Goal: Use online tool/utility: Utilize a website feature to perform a specific function

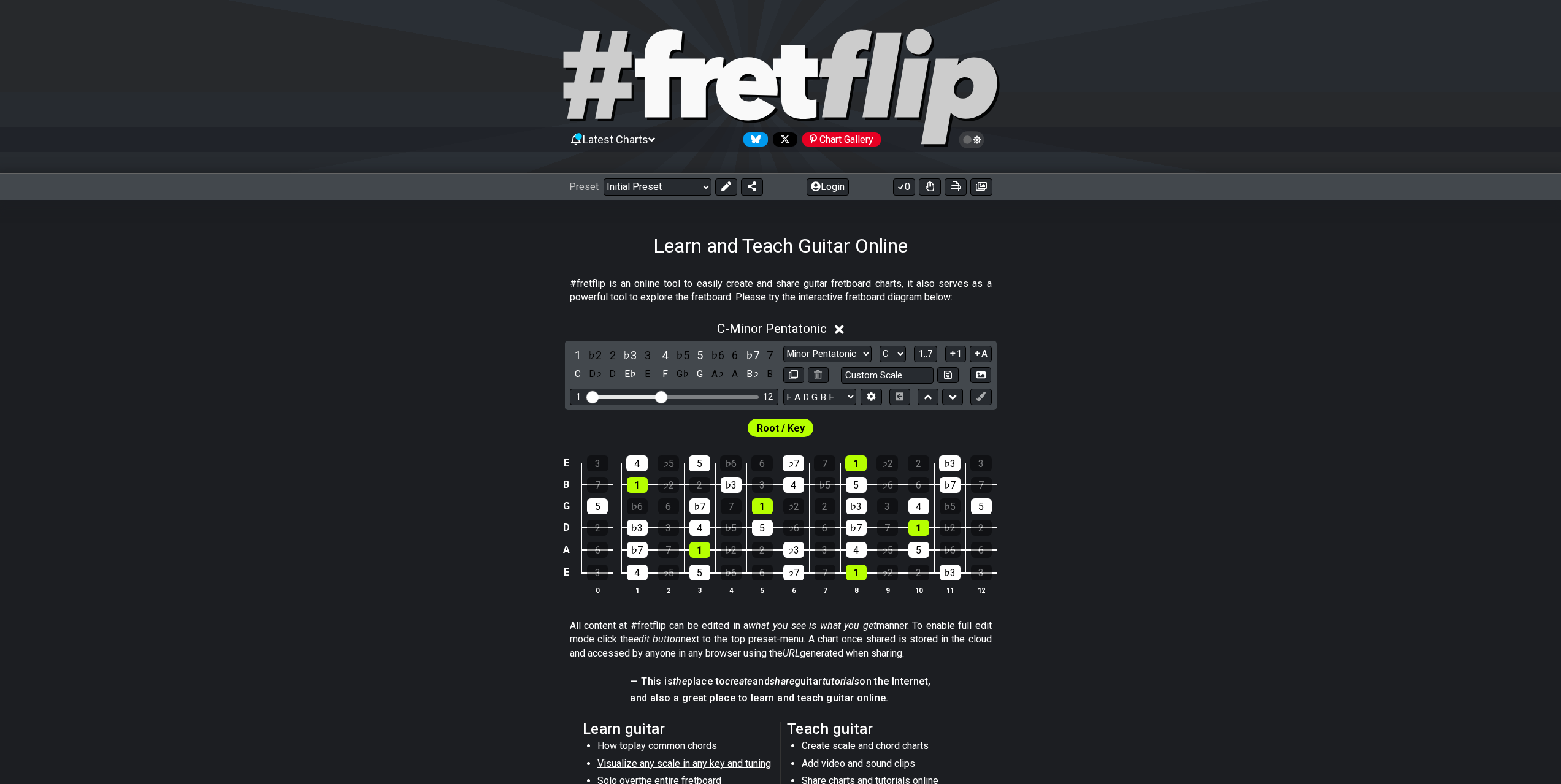
click at [649, 137] on span "Latest Charts" at bounding box center [616, 139] width 66 height 13
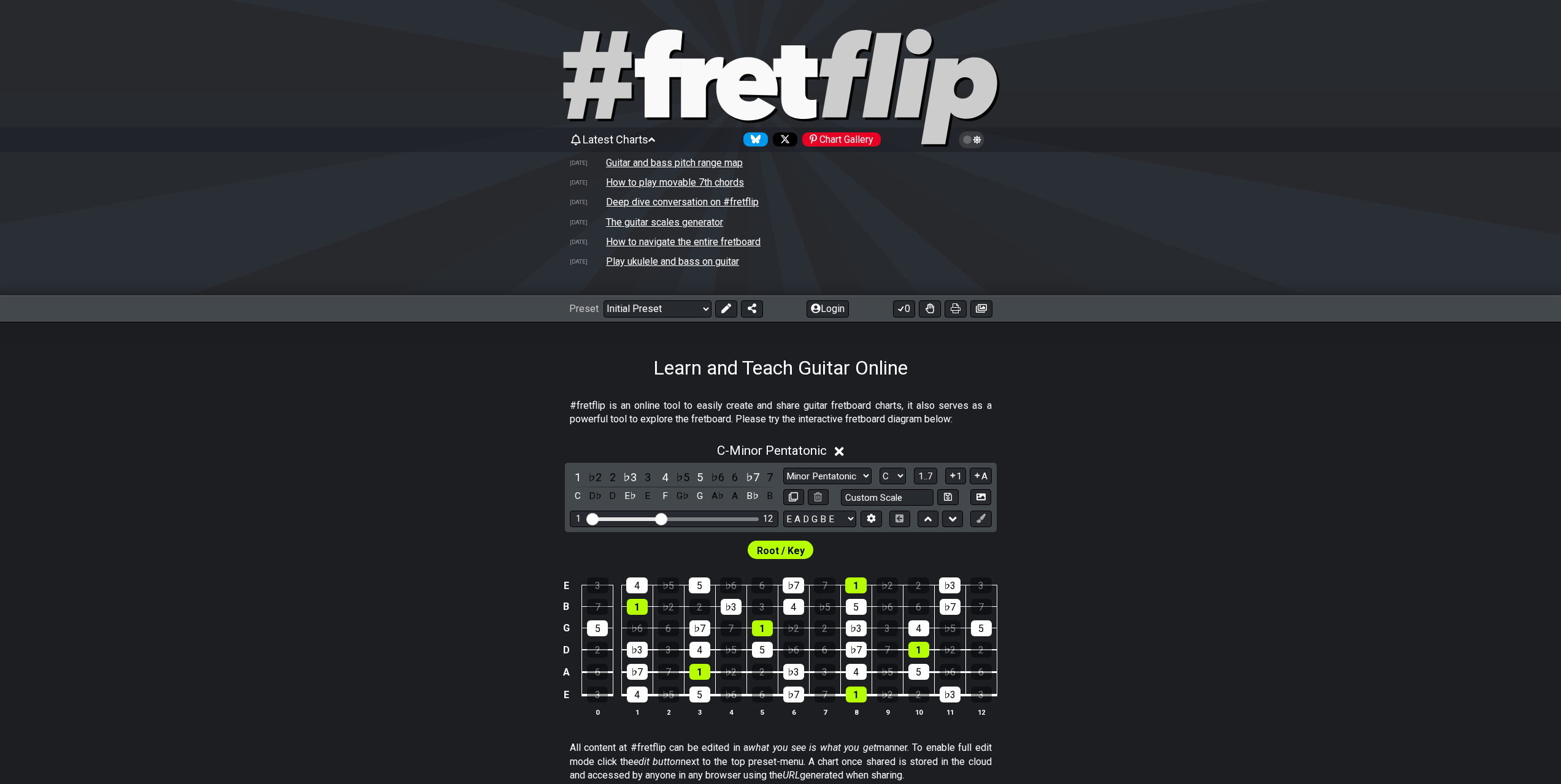
click at [662, 229] on td "The guitar scales generator" at bounding box center [664, 222] width 118 height 13
select select "/guitar-scales-generator"
select select "A"
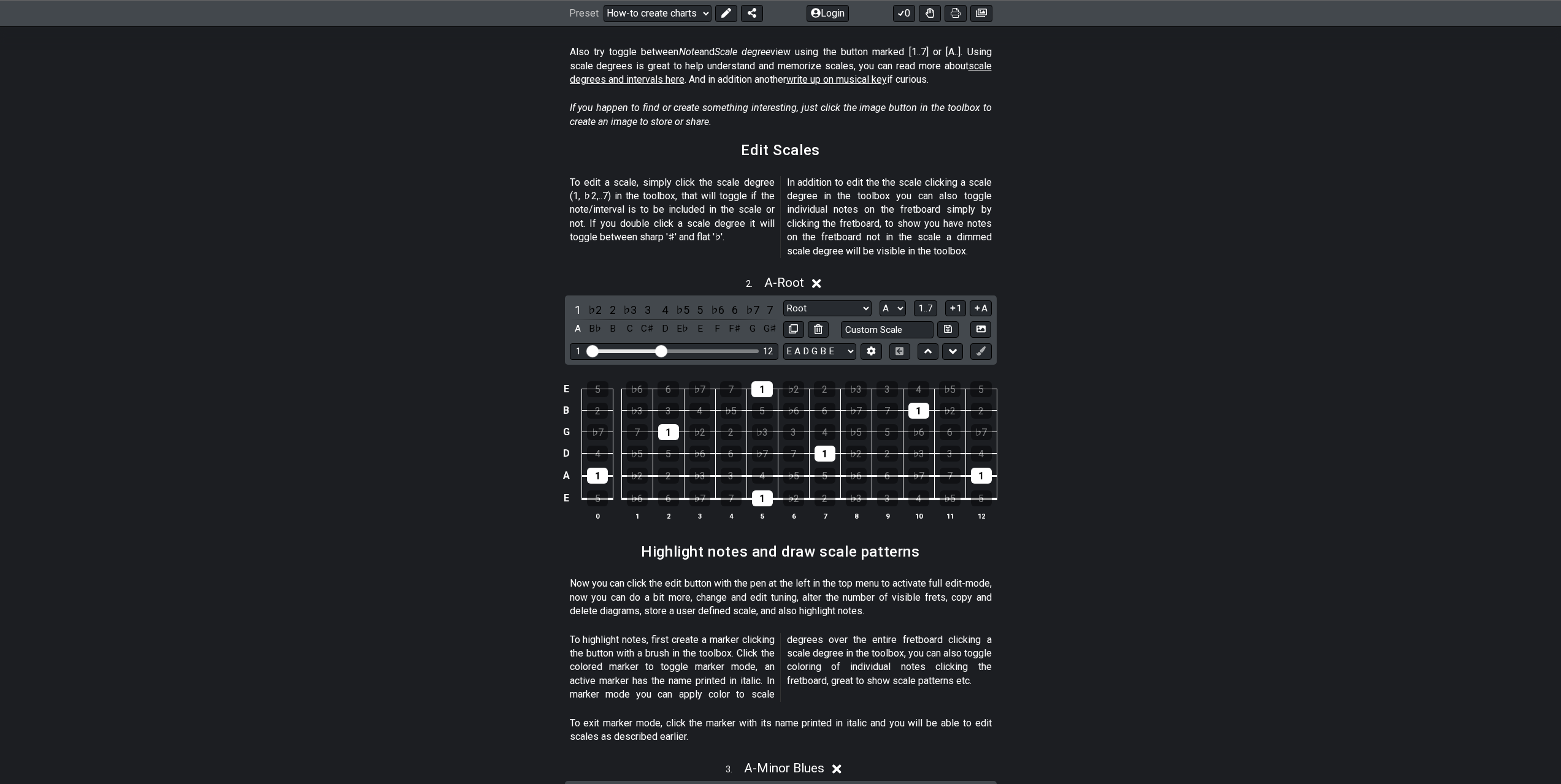
scroll to position [532, 0]
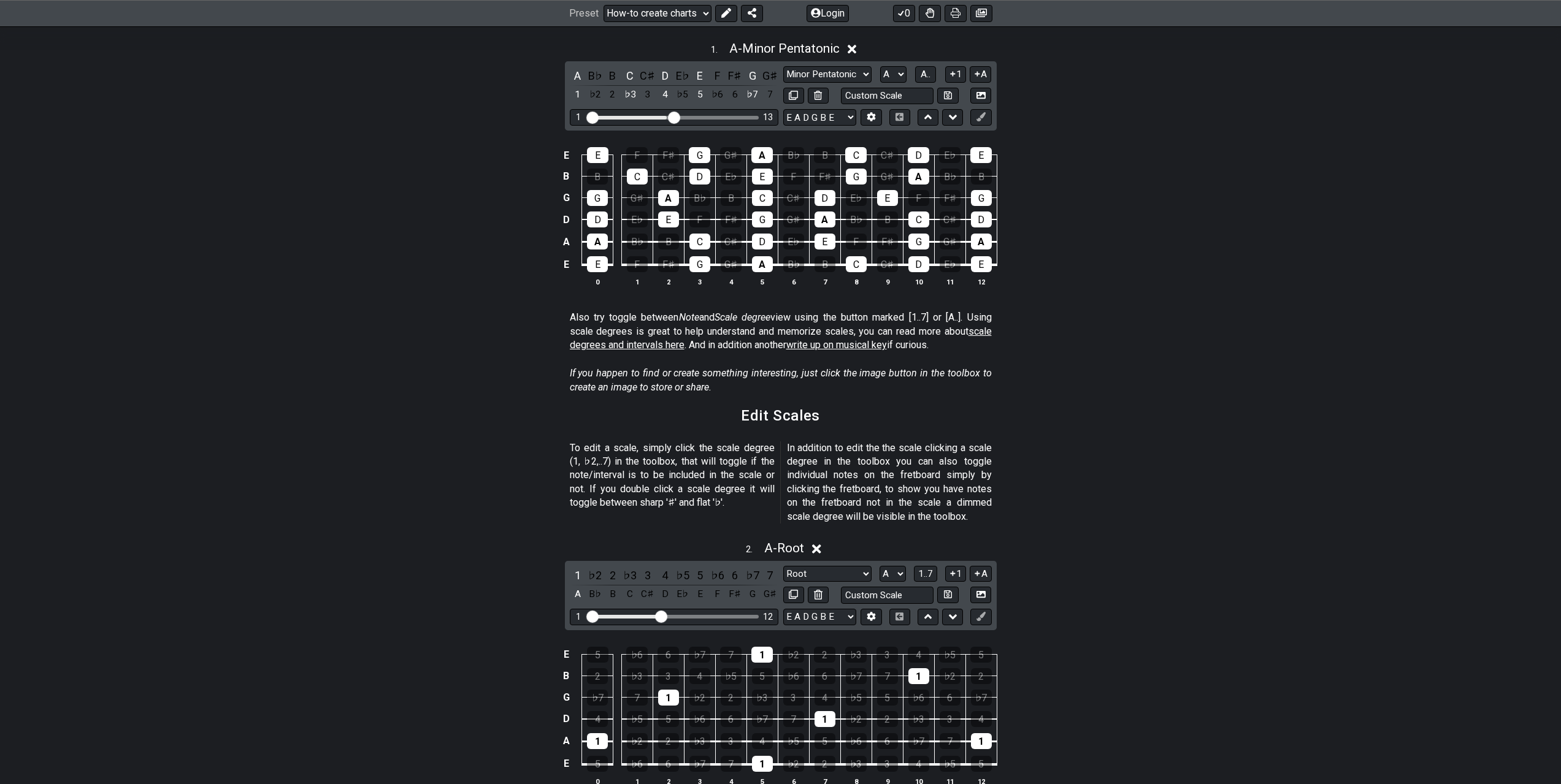
drag, startPoint x: 633, startPoint y: 229, endPoint x: 646, endPoint y: 229, distance: 13.0
click at [644, 117] on input "Visible fret range" at bounding box center [674, 117] width 175 height 0
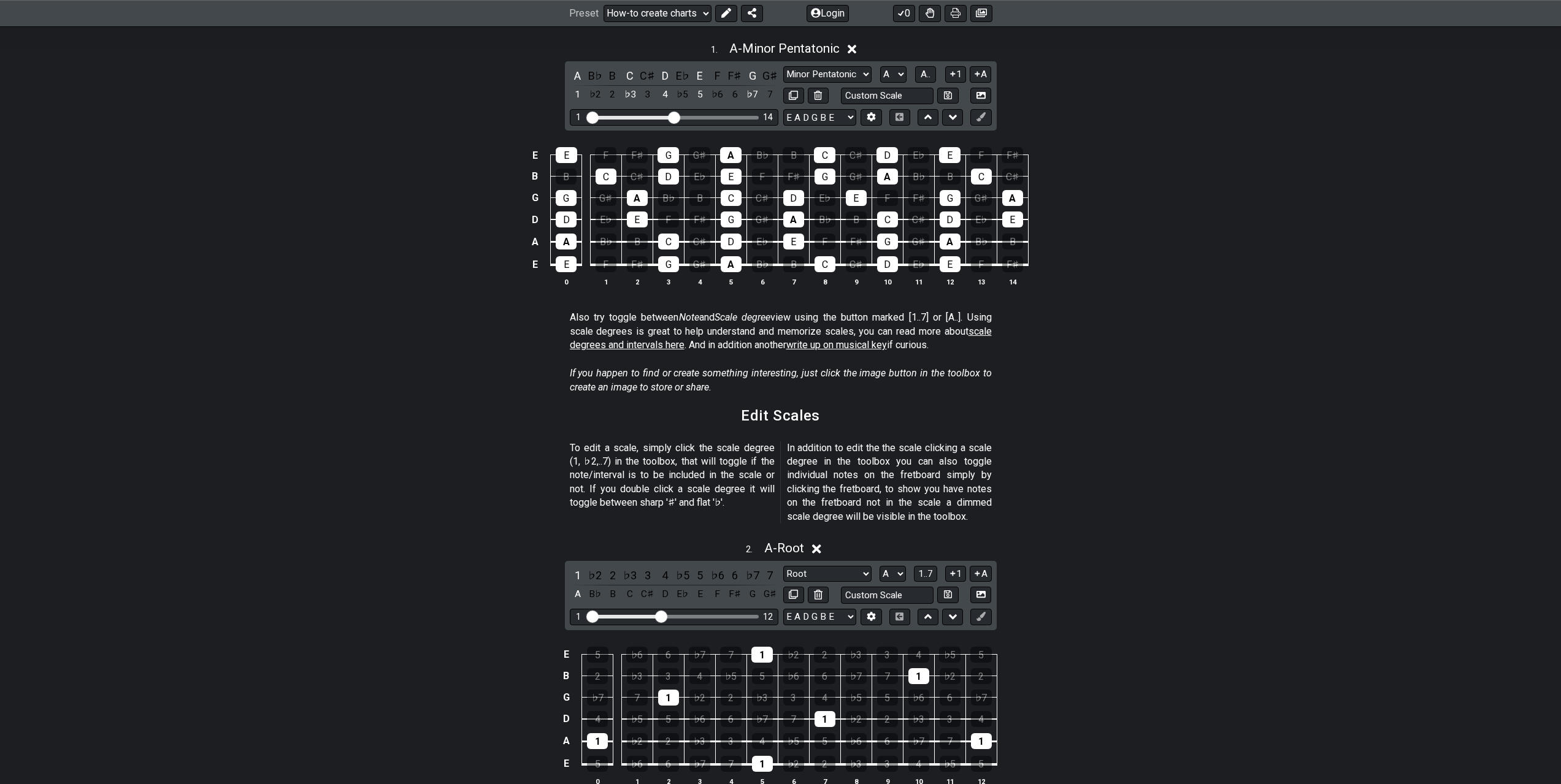
click at [648, 117] on input "Visible fret range" at bounding box center [674, 117] width 175 height 0
click at [790, 83] on select "Minor Pentatonic New Scale Minor Pentatonic Major Pentatonic Minor Blues Major …" at bounding box center [828, 75] width 88 height 17
click at [1321, 303] on div "E E F F♯ G G♯ A B♭ B C C♯ D E♭ E F F♯ B B C C♯ D E♭ E F F♯ G G♯ A B♭ B C C♯ G G…" at bounding box center [780, 217] width 1561 height 172
click at [907, 83] on select "A♭ A A♯ B♭ B C C♯ D♭ D D♯ E♭ E F F♯ G♭ G G♯" at bounding box center [893, 75] width 27 height 17
select select "G"
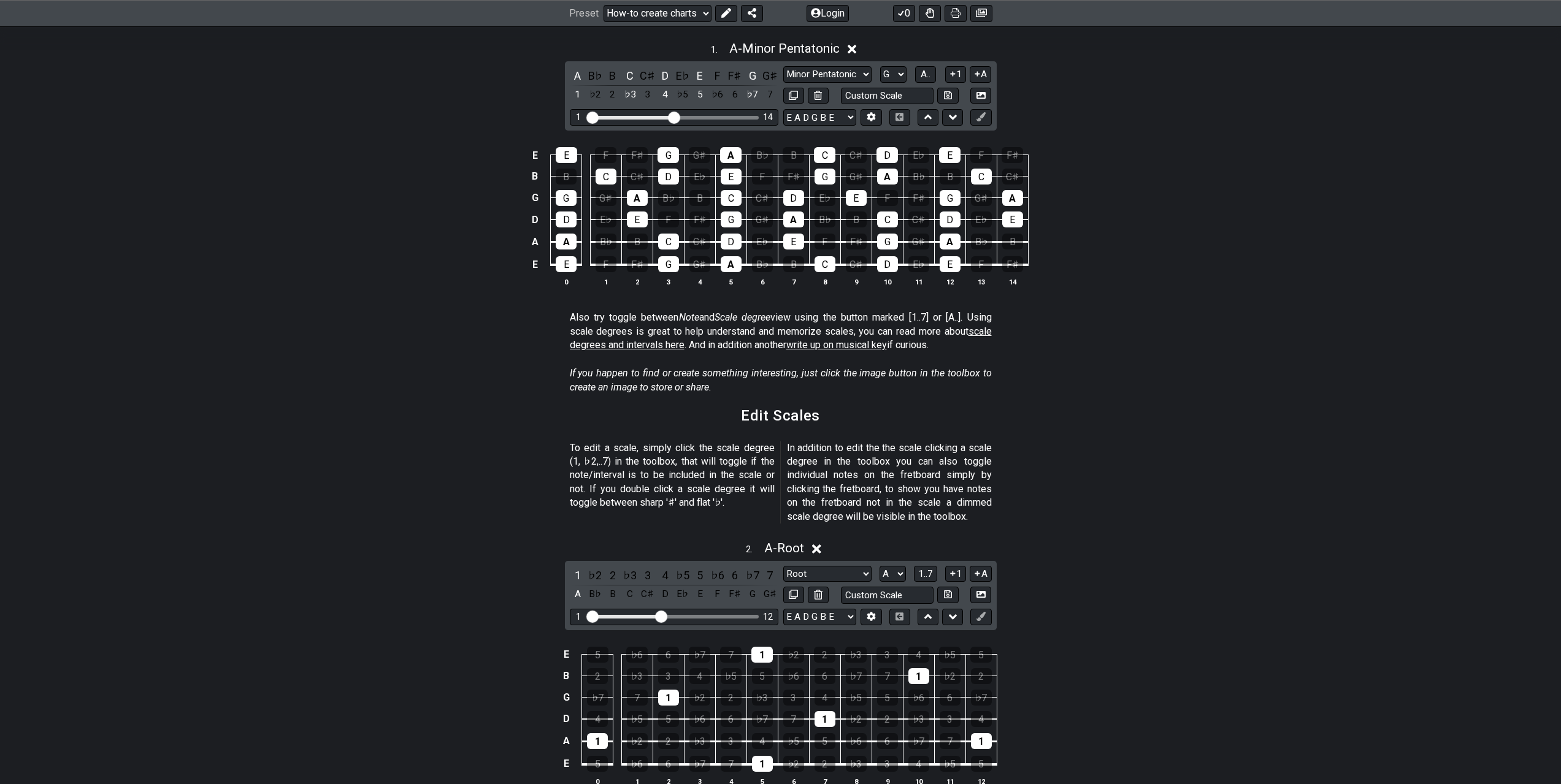
click at [907, 83] on select "A♭ A A♯ B♭ B C C♯ D♭ D D♯ E♭ E F F♯ G♭ G G♯" at bounding box center [893, 75] width 27 height 17
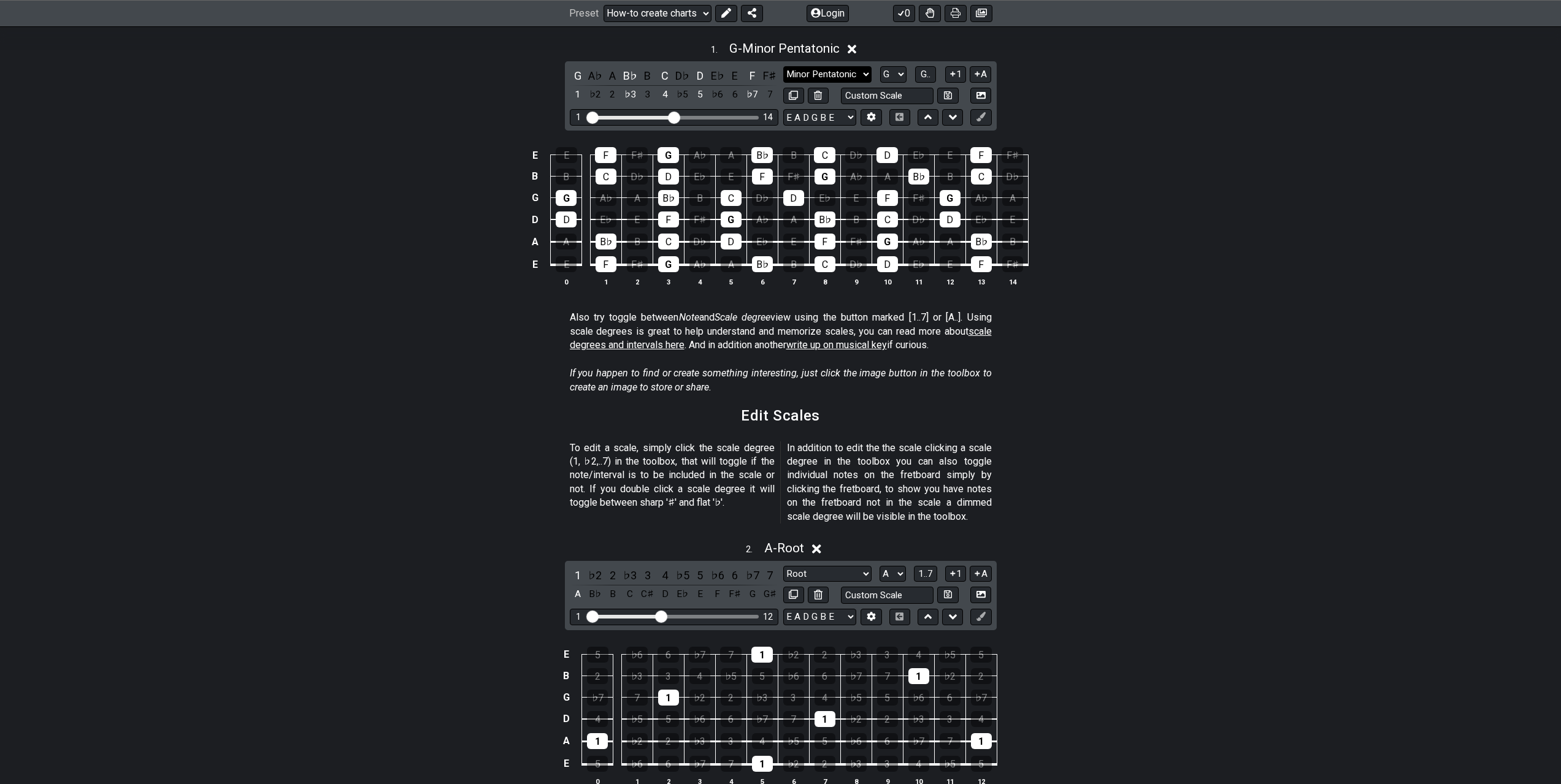
click at [848, 83] on select "Minor Pentatonic New Scale Minor Pentatonic Major Pentatonic Minor Blues Major …" at bounding box center [828, 75] width 88 height 17
click at [784, 83] on select "Minor Pentatonic New Scale Minor Pentatonic Major Pentatonic Minor Blues Major …" at bounding box center [828, 75] width 88 height 17
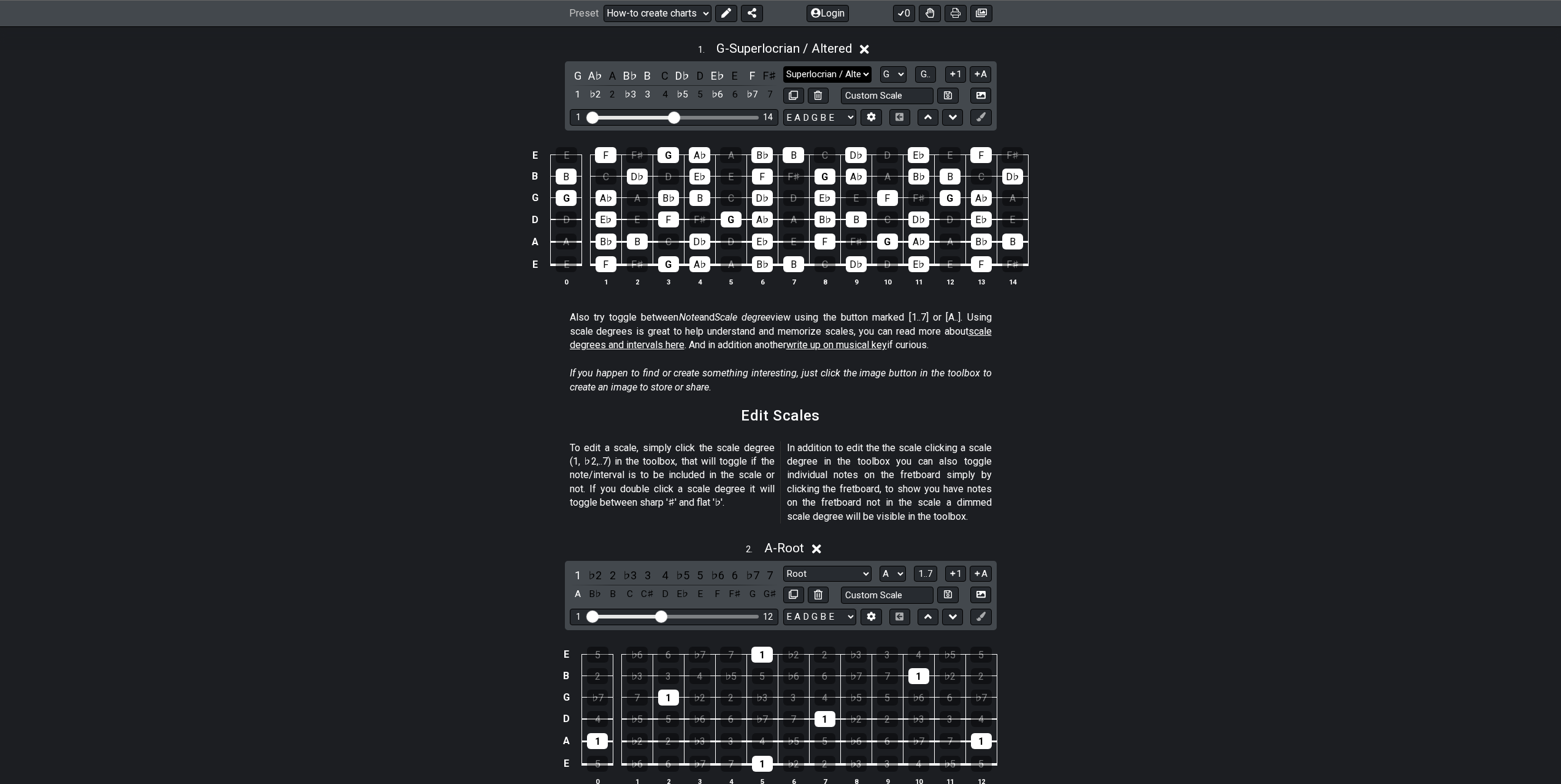
click at [855, 83] on select "Minor Pentatonic New Scale Minor Pentatonic Major Pentatonic Minor Blues Major …" at bounding box center [828, 75] width 88 height 17
click at [784, 83] on select "Minor Pentatonic New Scale Minor Pentatonic Major Pentatonic Minor Blues Major …" at bounding box center [828, 75] width 88 height 17
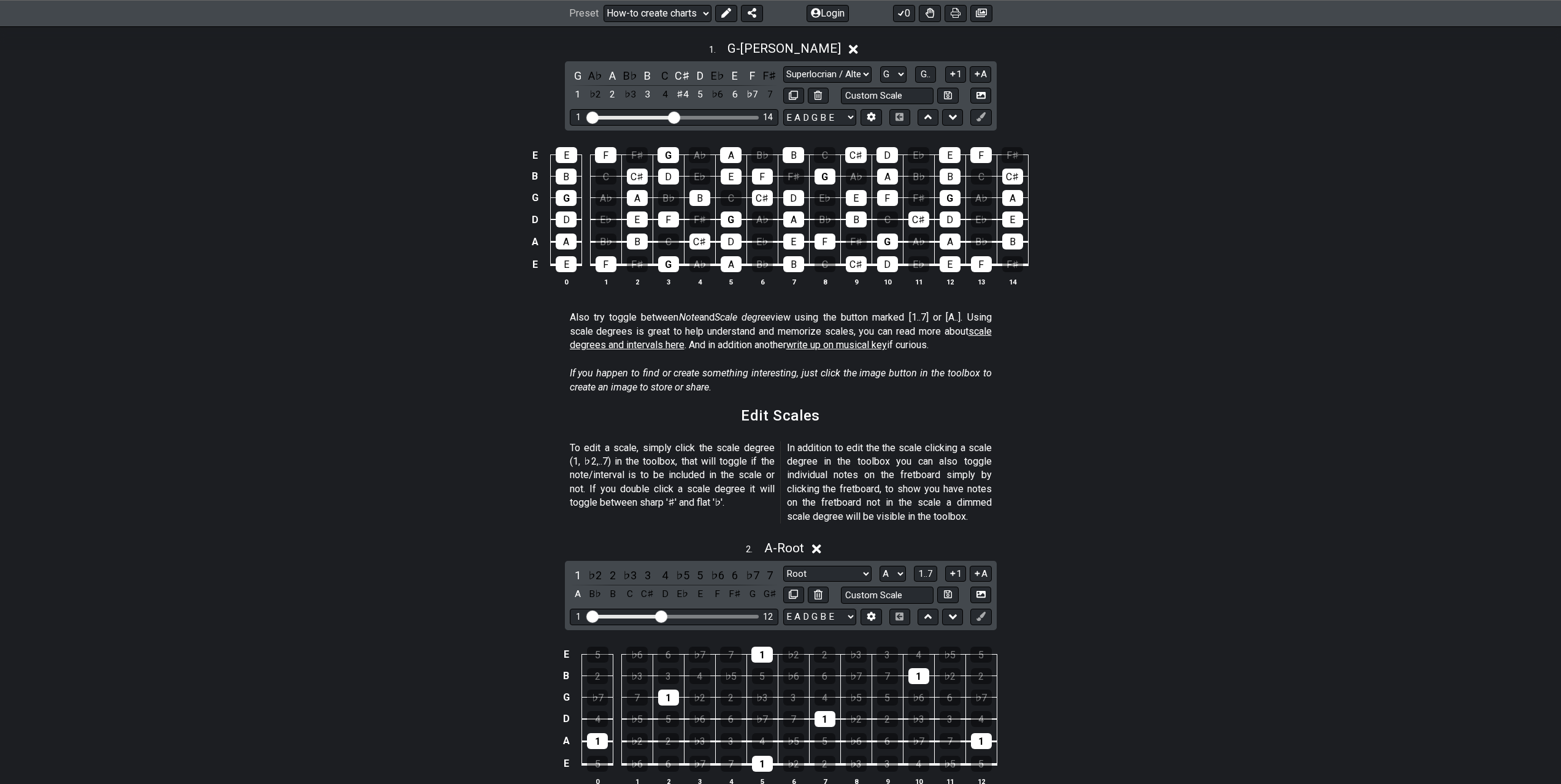
click at [854, 362] on div "Also try toggle between Note and Scale degree view using the button marked [1..…" at bounding box center [781, 334] width 422 height 56
drag, startPoint x: 652, startPoint y: 234, endPoint x: 670, endPoint y: 234, distance: 18.0
click at [670, 126] on div "1 14" at bounding box center [675, 117] width 209 height 17
drag, startPoint x: 647, startPoint y: 231, endPoint x: 712, endPoint y: 234, distance: 65.1
click at [712, 117] on input "Visible fret range" at bounding box center [674, 117] width 175 height 0
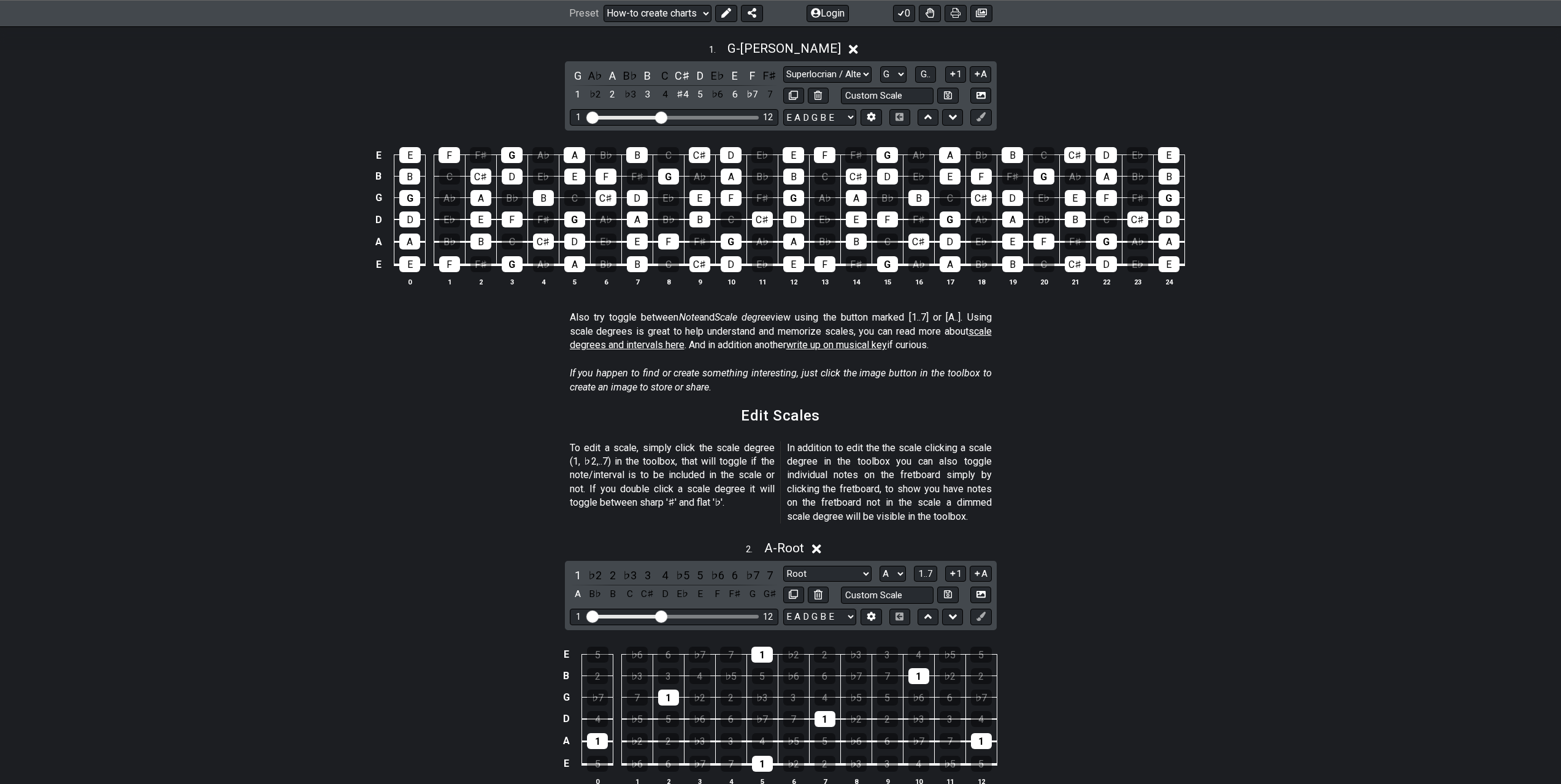
drag, startPoint x: 709, startPoint y: 234, endPoint x: 633, endPoint y: 235, distance: 76.0
click at [633, 117] on input "Visible fret range" at bounding box center [674, 117] width 175 height 0
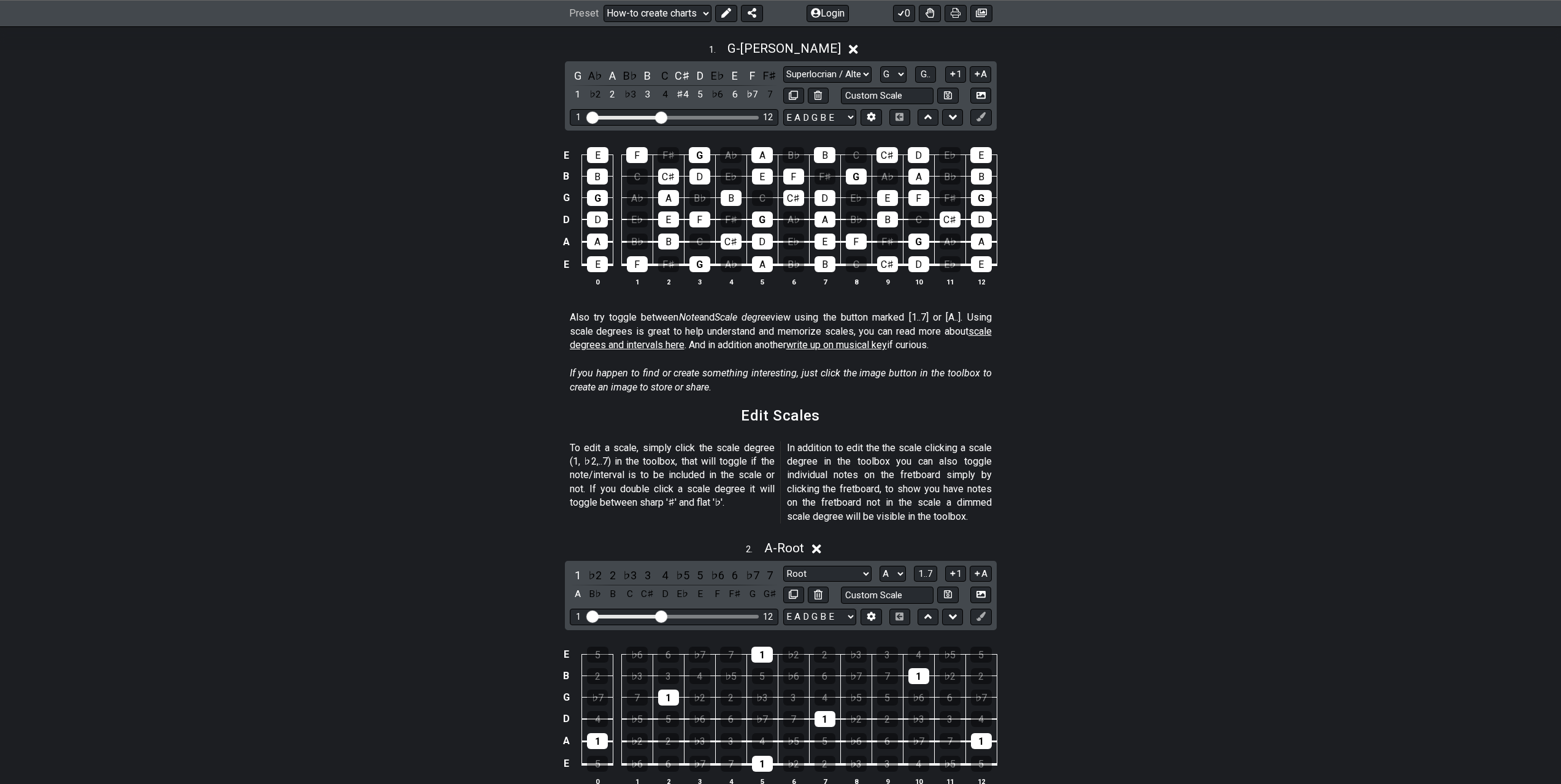
drag, startPoint x: 1309, startPoint y: 306, endPoint x: 1313, endPoint y: 281, distance: 25.3
click at [1313, 303] on div "E E F F♯ G A♭ A B♭ B C C♯ D E♭ E B B C C♯ D E♭ E F F♯ G A♭ A B♭ B G G A♭ A B♭ B…" at bounding box center [780, 217] width 1561 height 172
click at [800, 83] on select "Minor Pentatonic New Scale Minor Pentatonic Major Pentatonic Minor Blues Major …" at bounding box center [828, 75] width 88 height 17
click at [784, 83] on select "Minor Pentatonic New Scale Minor Pentatonic Major Pentatonic Minor Blues Major …" at bounding box center [828, 75] width 88 height 17
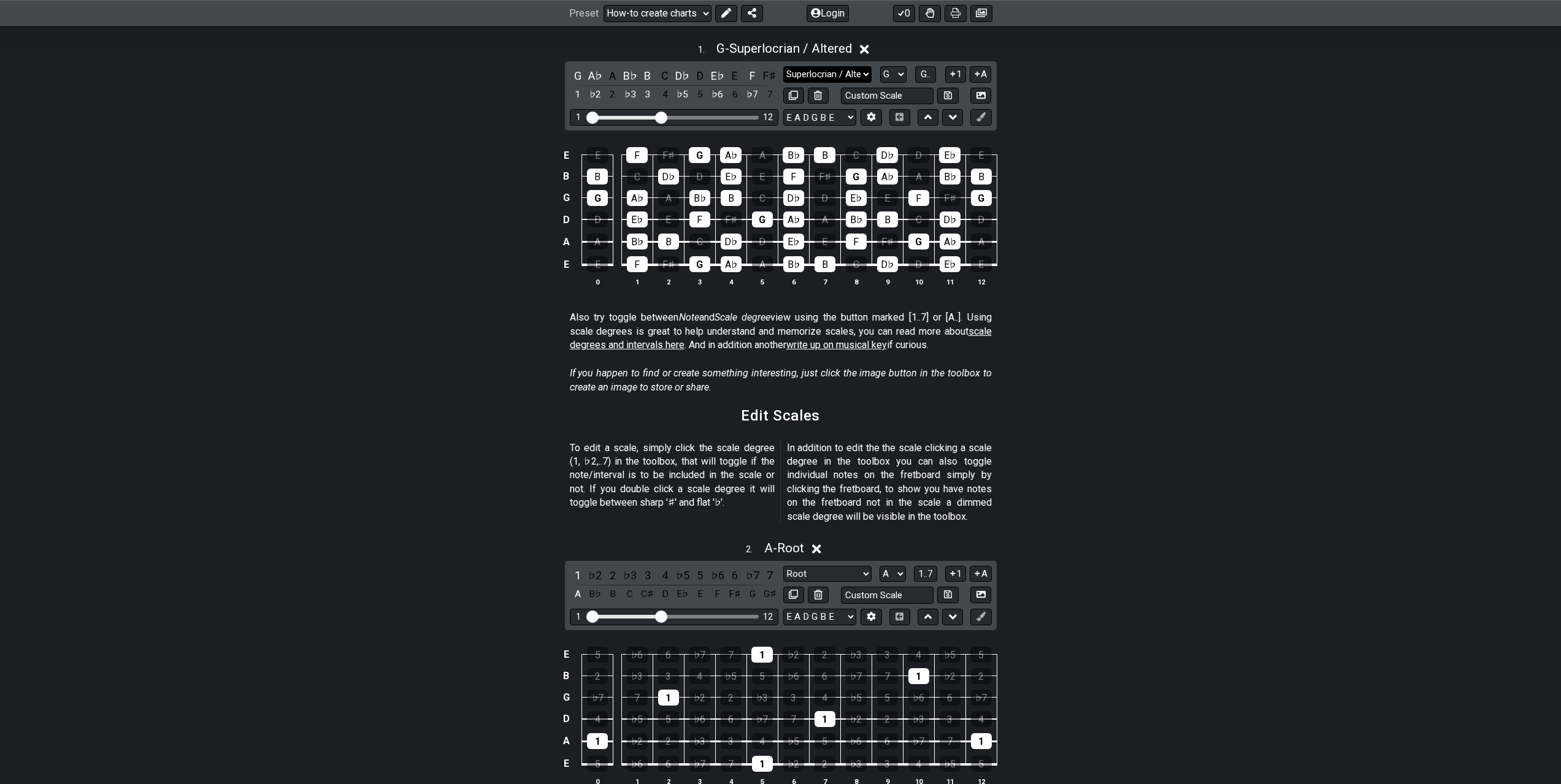
click at [872, 83] on select "Minor Pentatonic New Scale Minor Pentatonic Major Pentatonic Minor Blues Major …" at bounding box center [828, 75] width 88 height 17
click at [784, 83] on select "Minor Pentatonic New Scale Minor Pentatonic Major Pentatonic Minor Blues Major …" at bounding box center [828, 75] width 88 height 17
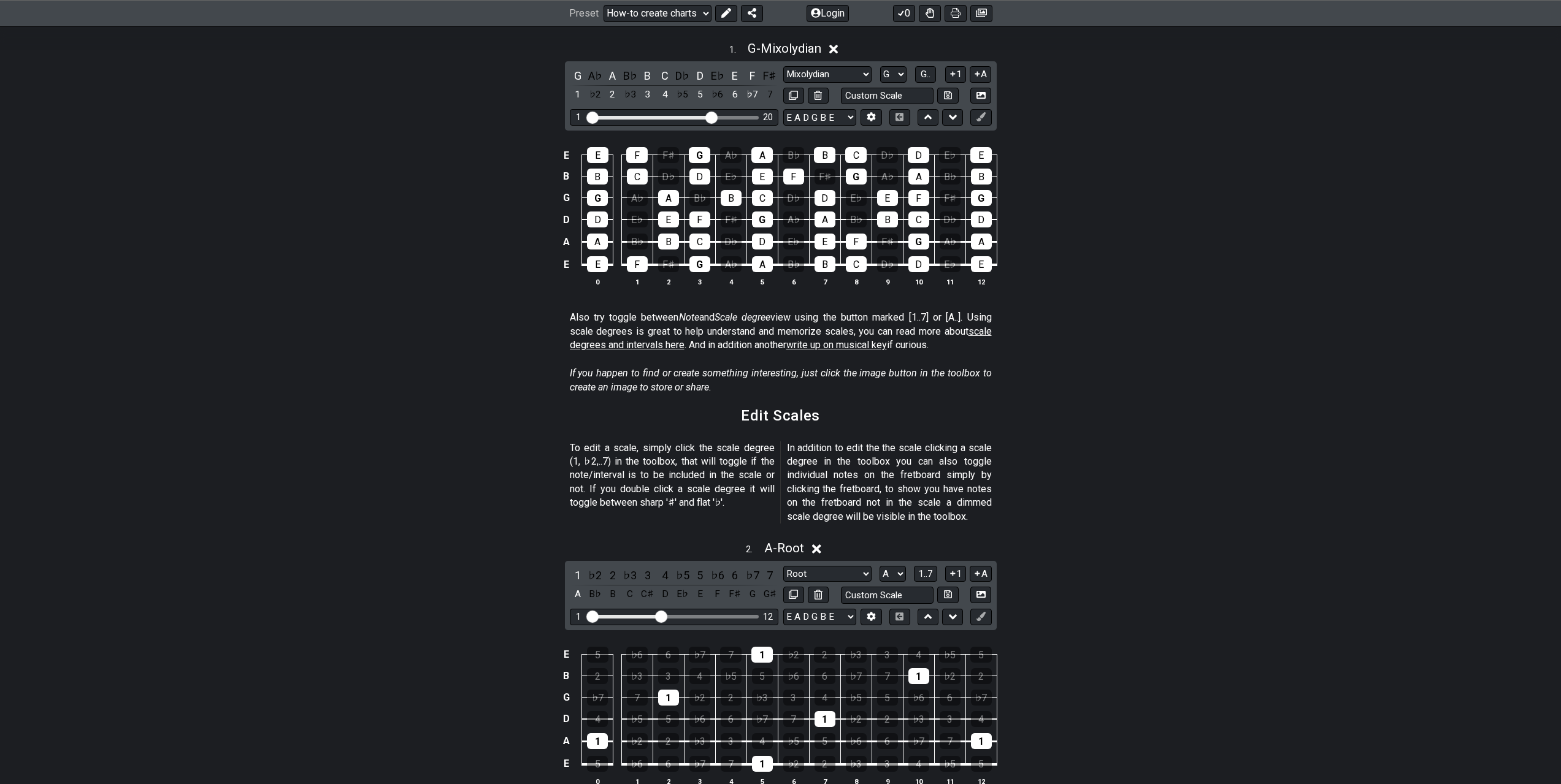
drag, startPoint x: 637, startPoint y: 232, endPoint x: 684, endPoint y: 225, distance: 47.5
click at [684, 117] on input "Visible fret range" at bounding box center [674, 117] width 175 height 0
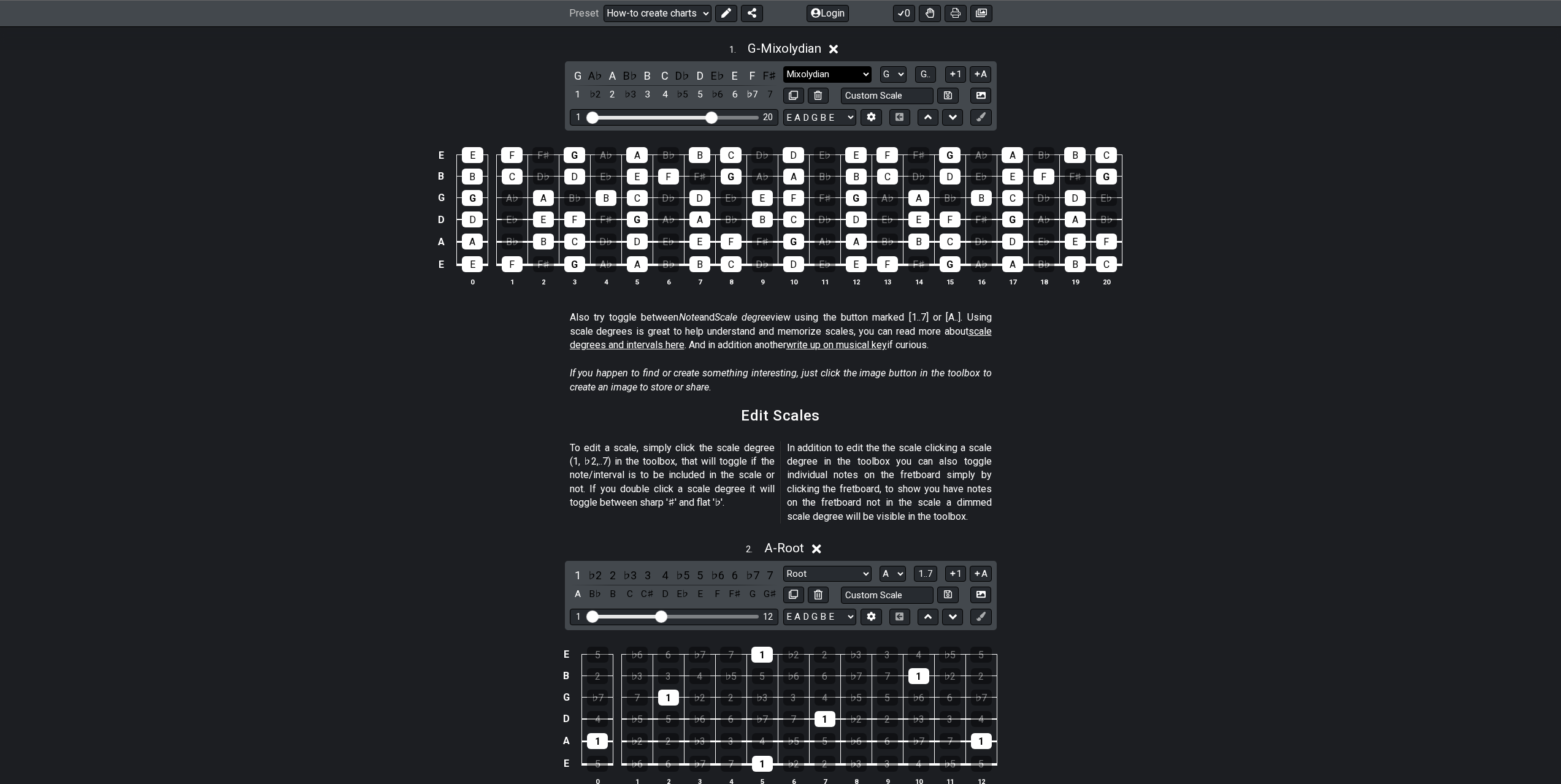
click at [872, 83] on select "Minor Pentatonic New Scale Minor Pentatonic Major Pentatonic Minor Blues Major …" at bounding box center [828, 75] width 88 height 17
select select "Melodic Minor"
click at [784, 83] on select "Minor Pentatonic New Scale Minor Pentatonic Major Pentatonic Minor Blues Major …" at bounding box center [828, 75] width 88 height 17
